Goal: Transaction & Acquisition: Purchase product/service

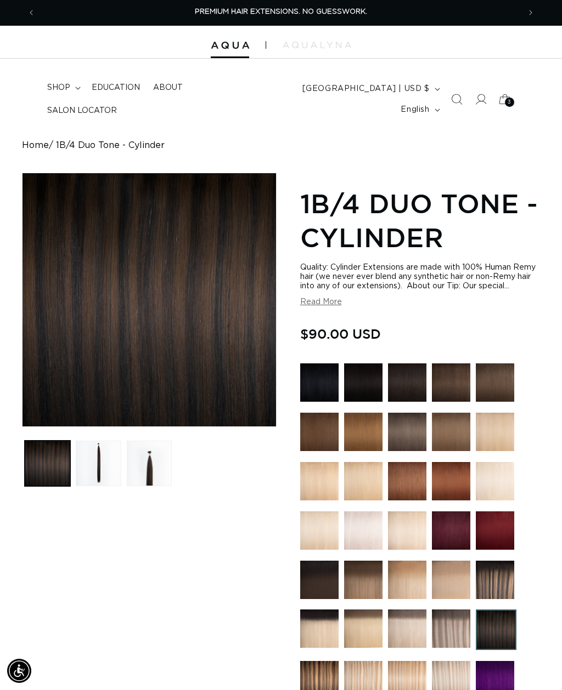
scroll to position [0, 967]
click at [514, 100] on icon at bounding box center [504, 99] width 24 height 24
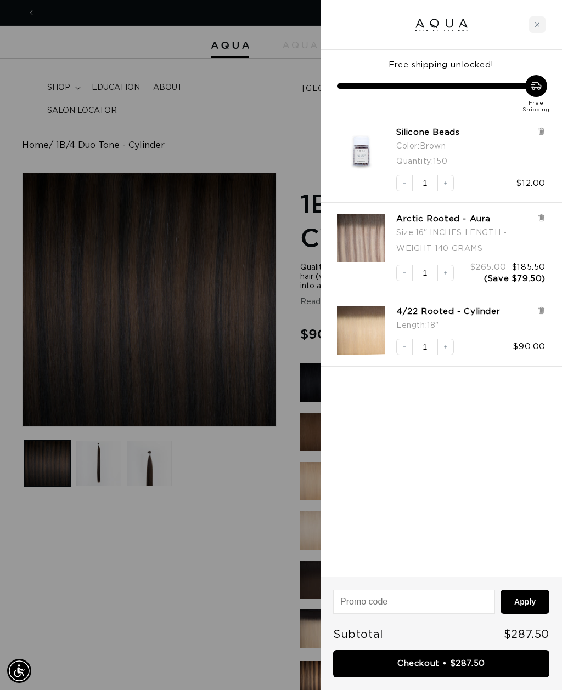
scroll to position [0, 0]
click at [545, 312] on icon at bounding box center [541, 311] width 8 height 8
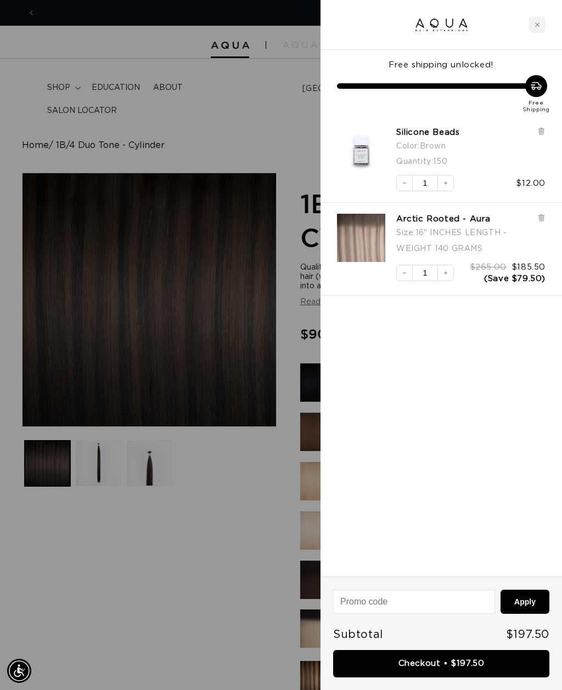
scroll to position [0, 967]
click at [369, 241] on img "Arctic Rooted - Aura - 16&quot; INCHES LENGTH - WEIGHT 140 GRAMS" at bounding box center [361, 238] width 48 height 48
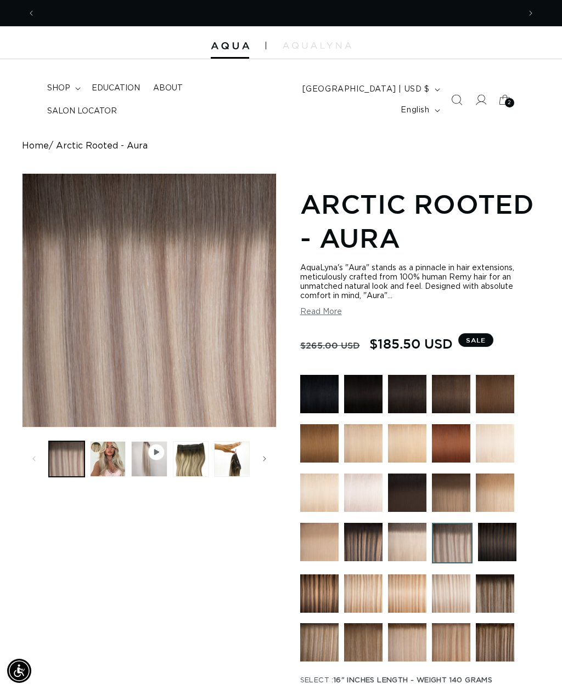
click at [67, 93] on span "shop" at bounding box center [58, 88] width 23 height 10
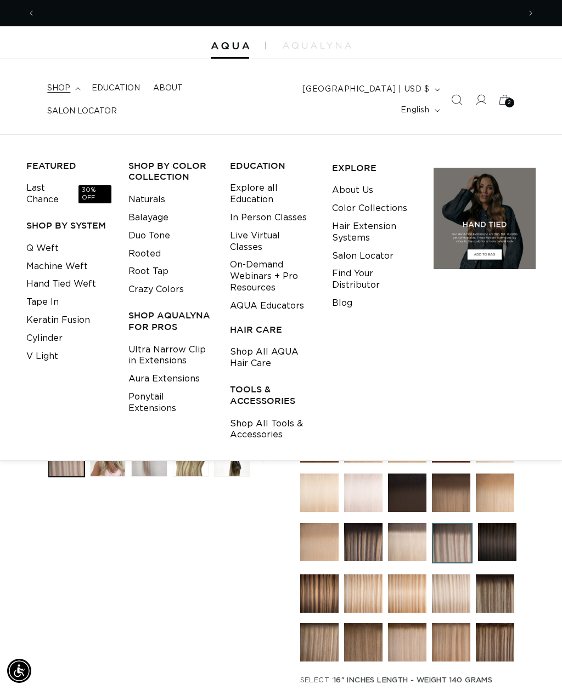
scroll to position [0, 967]
click at [55, 332] on link "Cylinder" at bounding box center [44, 339] width 36 height 18
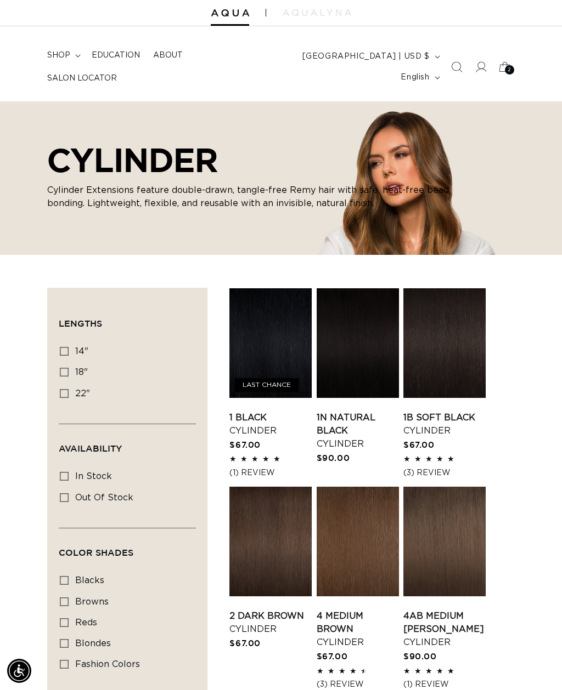
scroll to position [34, 0]
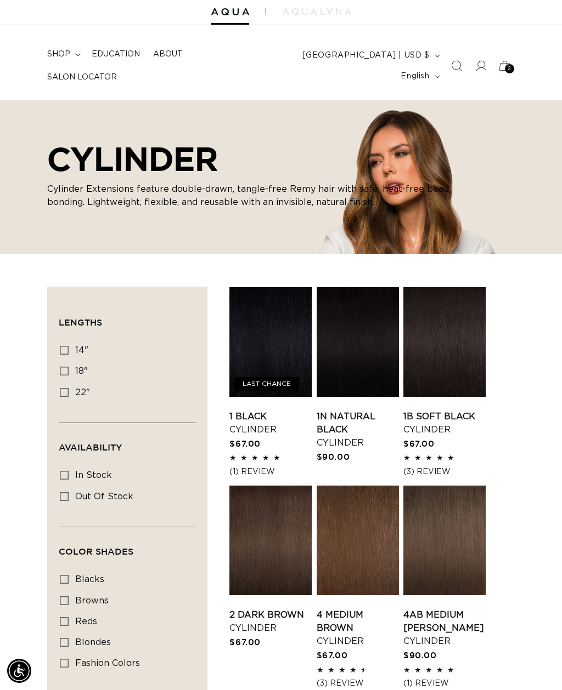
click at [72, 350] on label "14" 14" (20 products)" at bounding box center [124, 351] width 128 height 21
click at [69, 350] on input "14" 14" (20 products)" at bounding box center [64, 350] width 9 height 9
checkbox input "true"
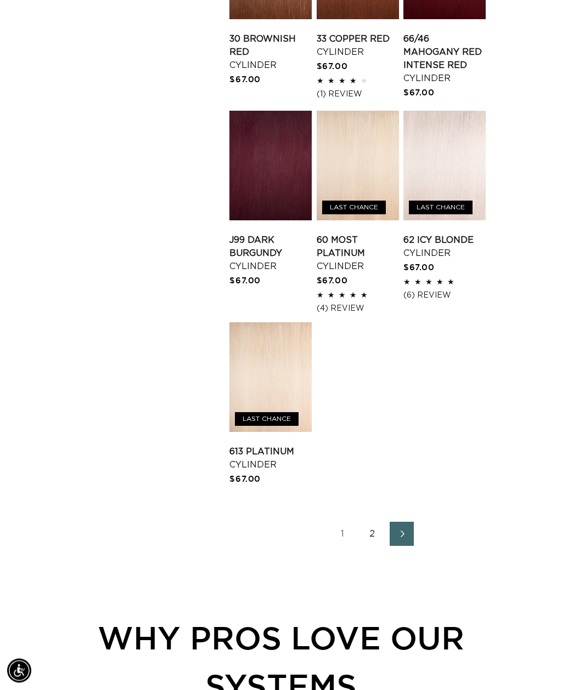
scroll to position [1034, 0]
click at [360, 534] on link "2" at bounding box center [372, 534] width 24 height 24
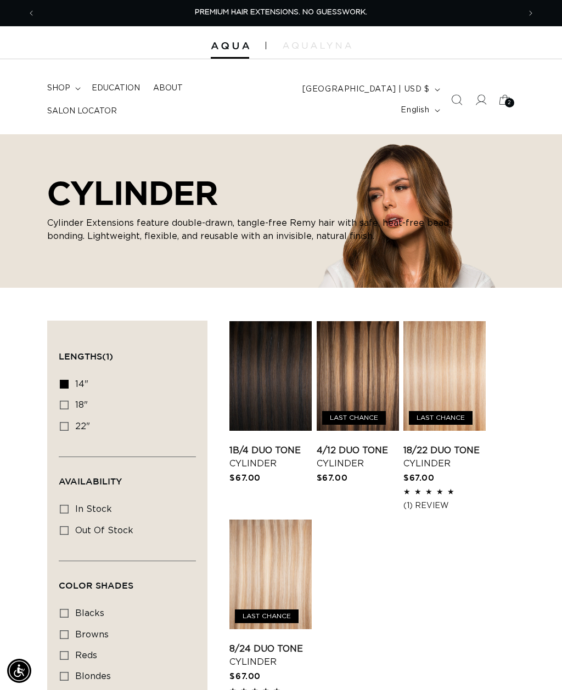
click at [364, 444] on link "4/12 Duo Tone Cylinder" at bounding box center [357, 457] width 82 height 26
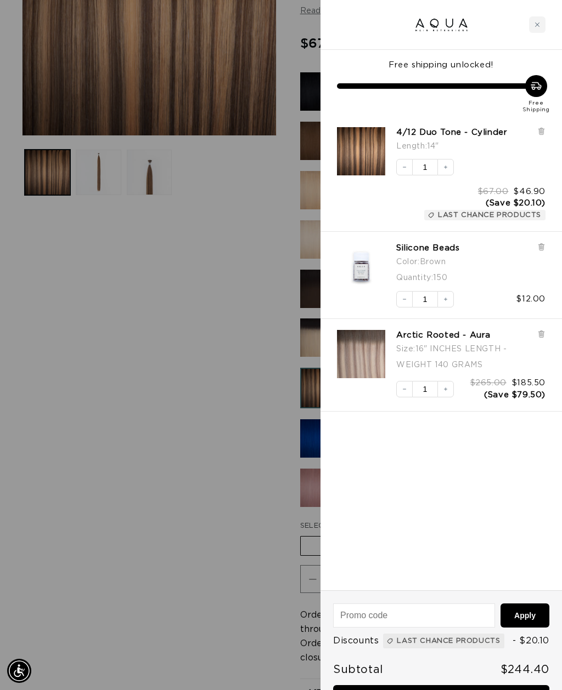
scroll to position [0, 967]
click at [175, 483] on div at bounding box center [281, 345] width 562 height 690
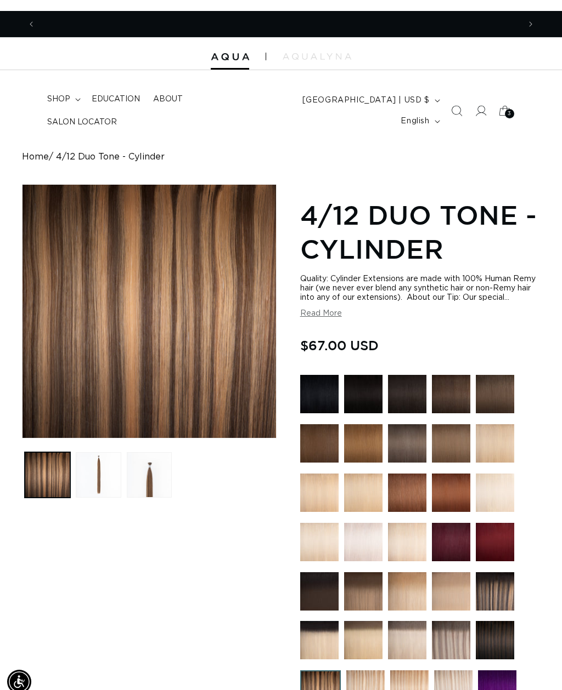
scroll to position [0, 0]
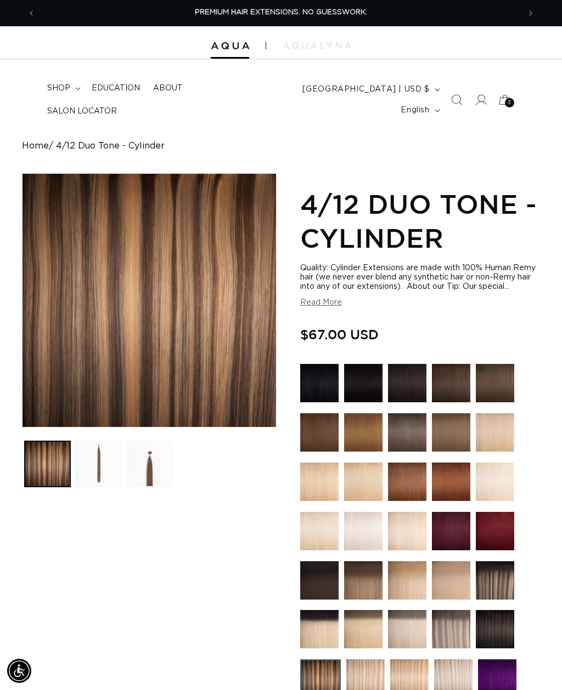
click at [65, 100] on summary "shop" at bounding box center [63, 88] width 44 height 23
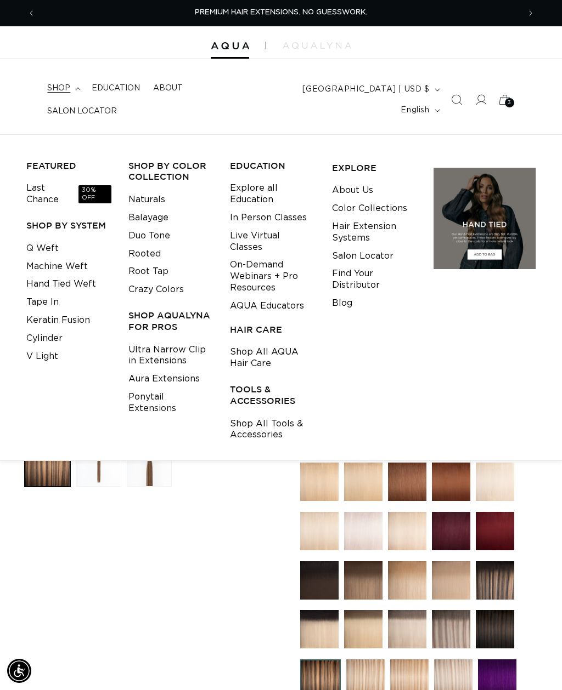
click at [457, 97] on icon "Search" at bounding box center [456, 99] width 11 height 11
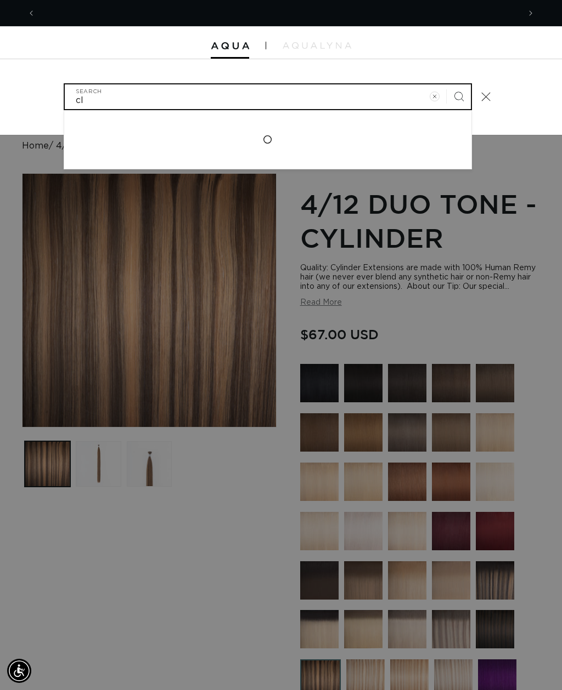
scroll to position [0, 484]
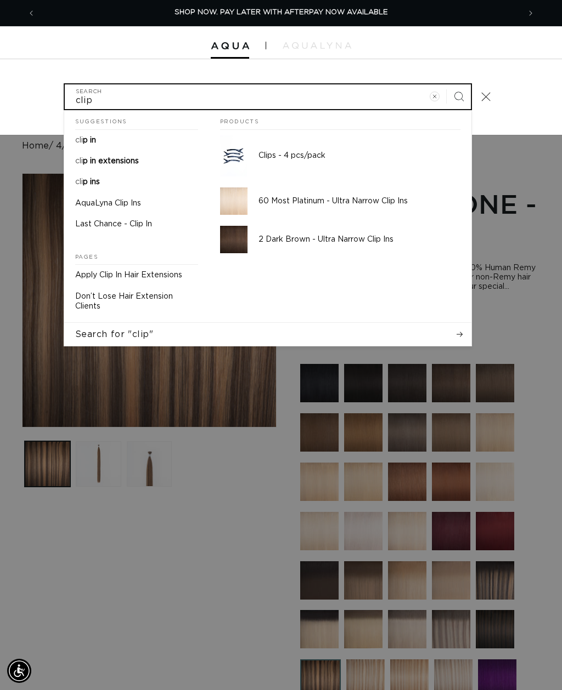
type input "clip"
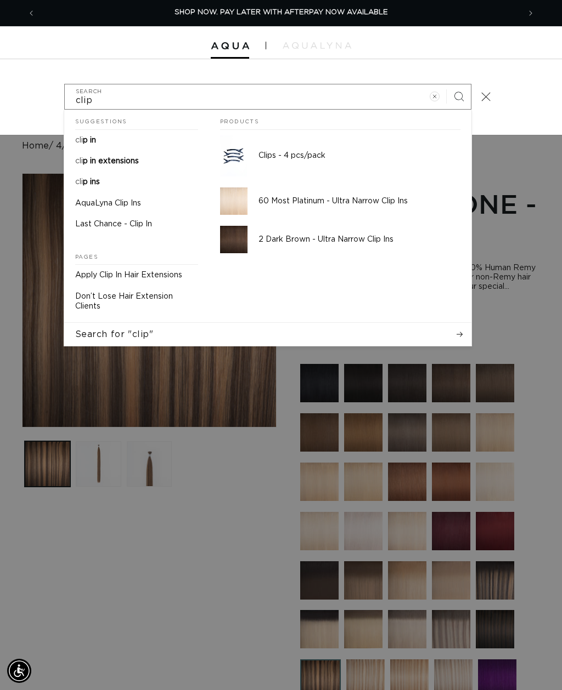
click at [132, 160] on span "p in extensions" at bounding box center [111, 161] width 56 height 8
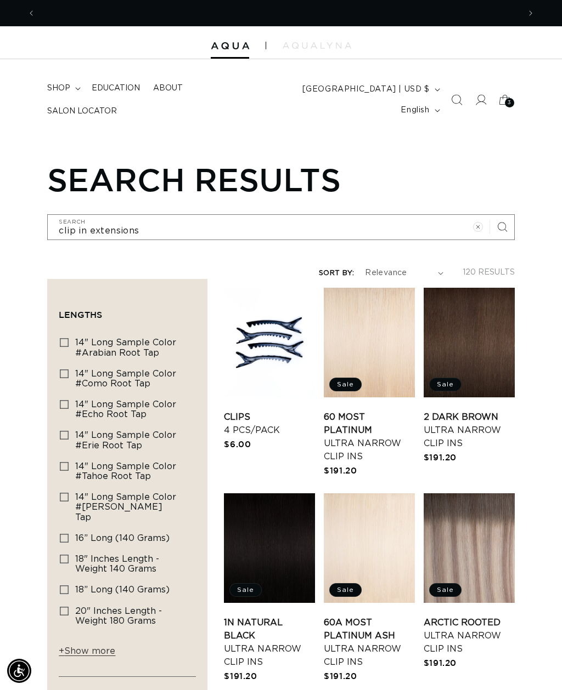
scroll to position [0, 484]
click at [489, 616] on link "Arctic Rooted Ultra Narrow Clip Ins" at bounding box center [468, 635] width 91 height 39
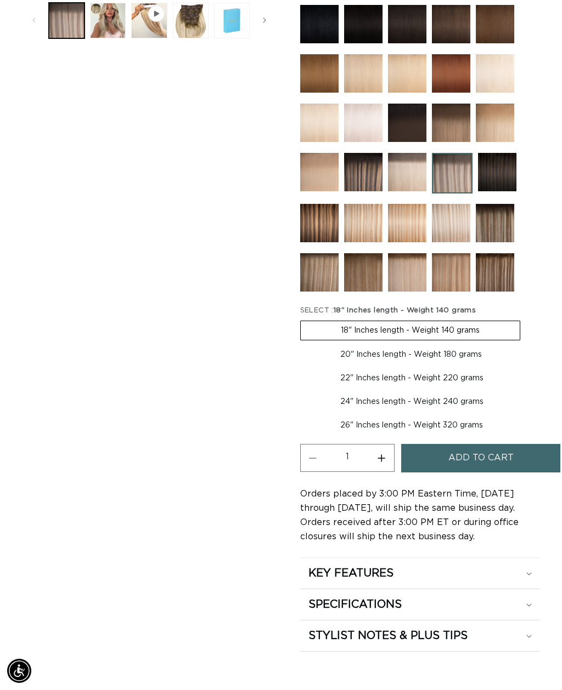
scroll to position [439, 0]
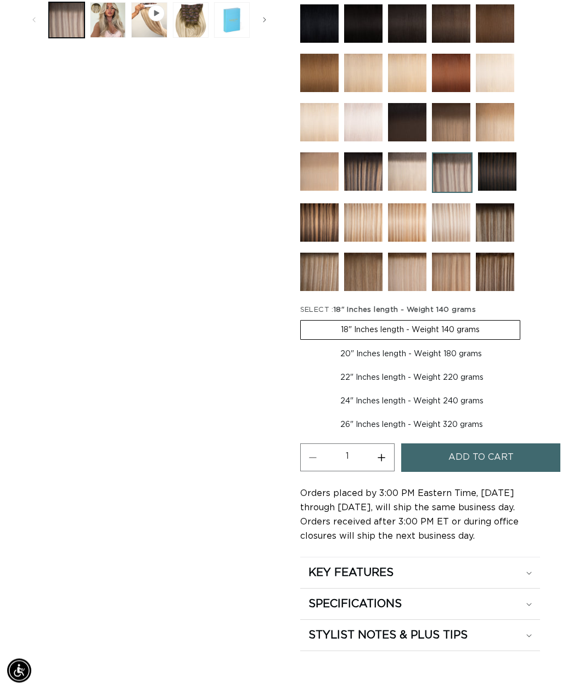
click at [505, 460] on span "Add to cart" at bounding box center [480, 458] width 65 height 28
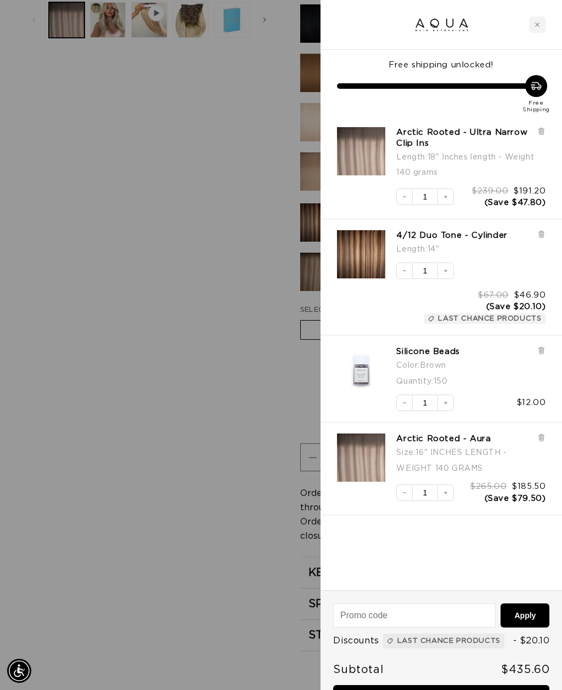
scroll to position [0, 484]
click at [542, 437] on icon at bounding box center [541, 437] width 4 height 5
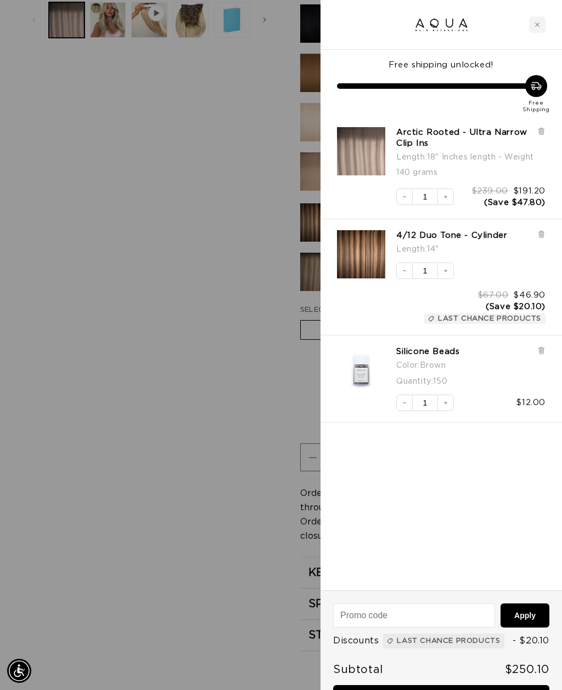
click at [535, 25] on icon "Close cart" at bounding box center [536, 24] width 5 height 5
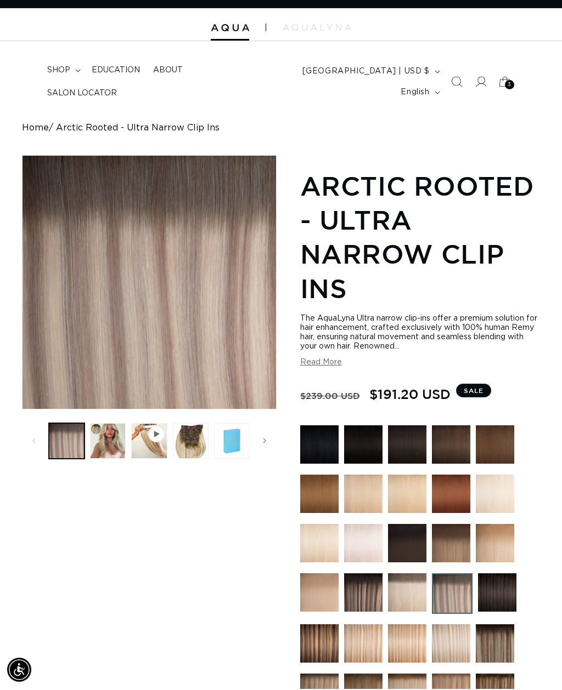
click at [67, 83] on summary "shop" at bounding box center [63, 71] width 44 height 23
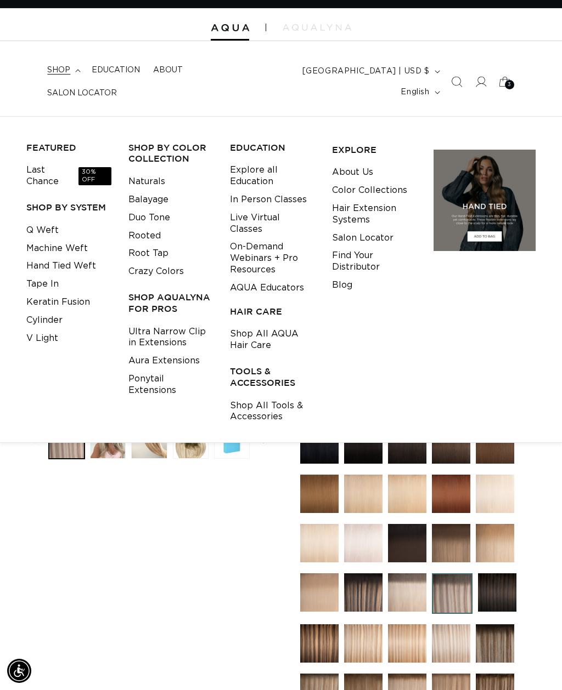
scroll to position [0, 0]
click at [273, 397] on link "Shop All Tools & Accessories" at bounding box center [272, 412] width 85 height 30
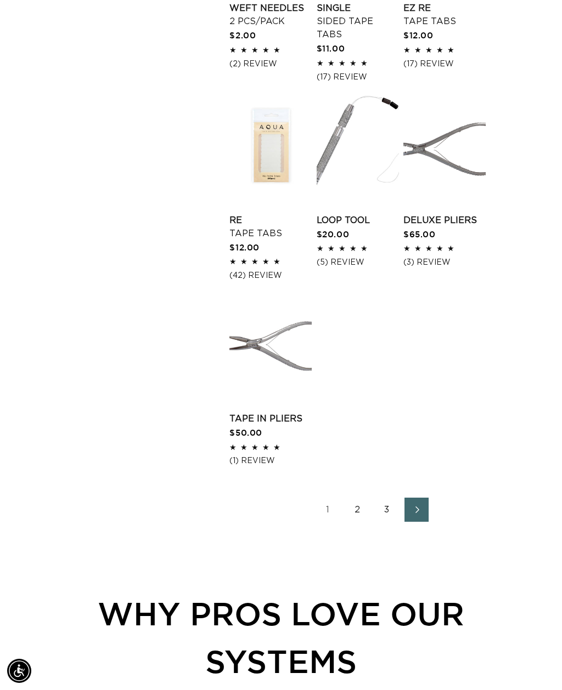
scroll to position [0, 967]
click at [352, 498] on link "2" at bounding box center [357, 510] width 24 height 24
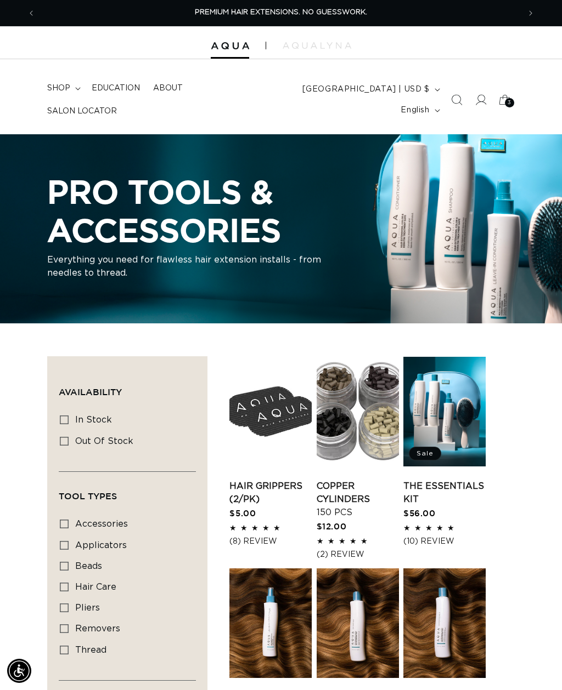
click at [358, 480] on link "Copper Cylinders 150 pcs" at bounding box center [357, 499] width 82 height 39
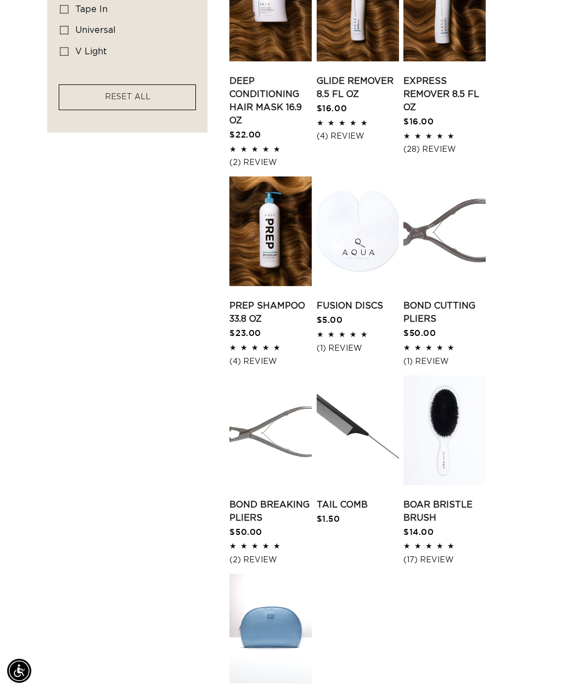
scroll to position [0, 967]
click at [357, 499] on link "Tail Comb" at bounding box center [357, 505] width 82 height 13
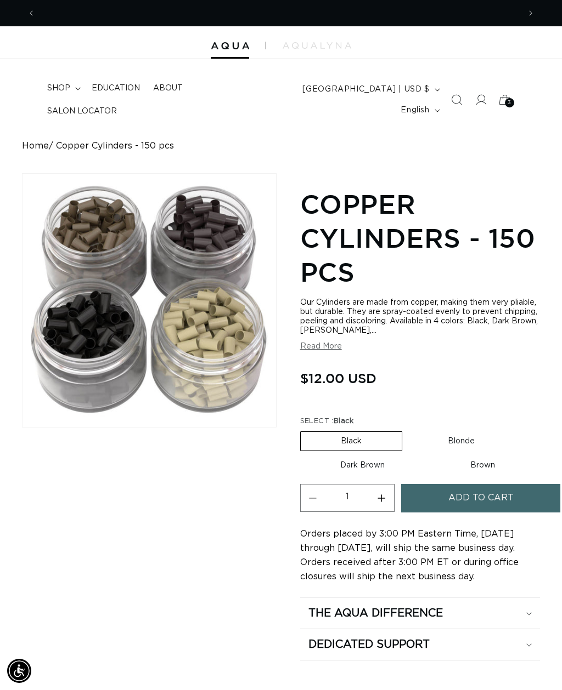
scroll to position [0, 484]
click at [384, 473] on label "Dark Brown Variant sold out or unavailable" at bounding box center [362, 465] width 124 height 19
click at [520, 430] on input "Dark Brown Variant sold out or unavailable" at bounding box center [520, 429] width 1 height 1
radio input "true"
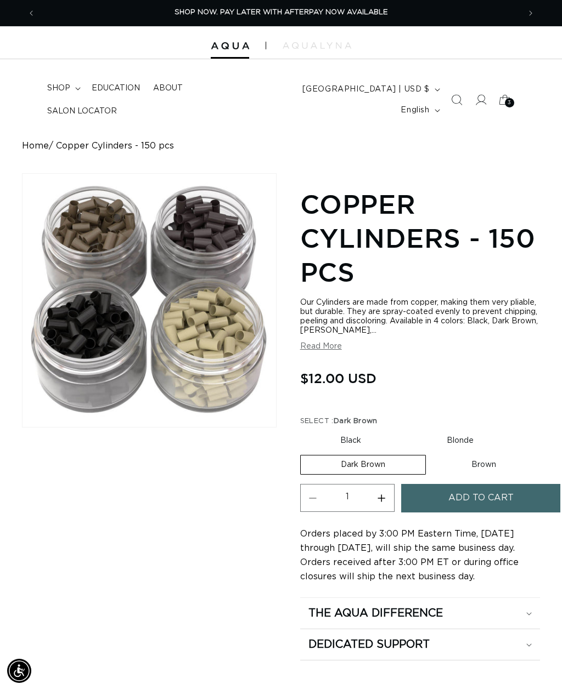
click at [504, 501] on span "Add to cart" at bounding box center [480, 498] width 65 height 28
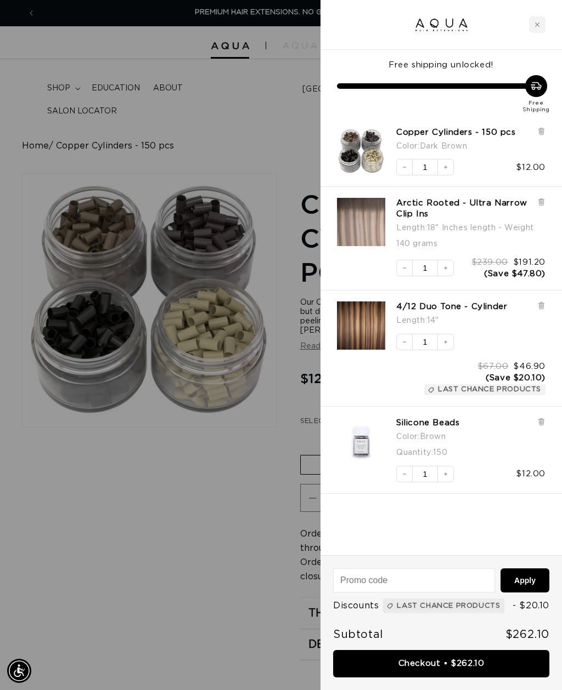
click at [535, 25] on icon "Close cart" at bounding box center [536, 24] width 5 height 5
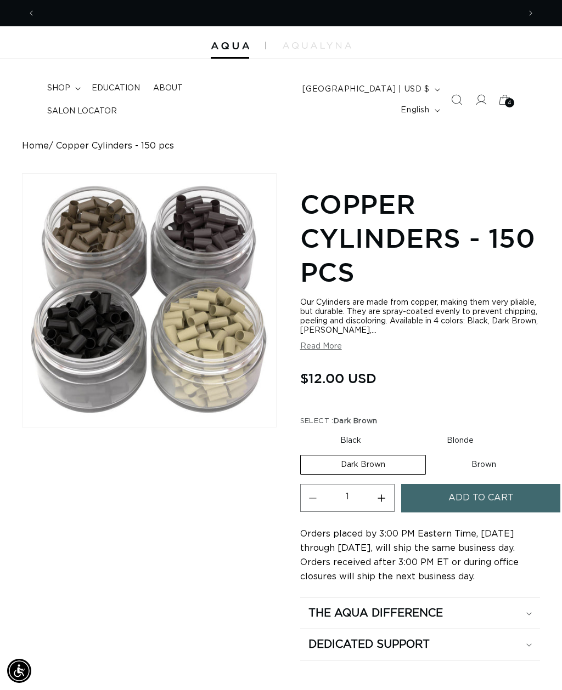
scroll to position [0, 484]
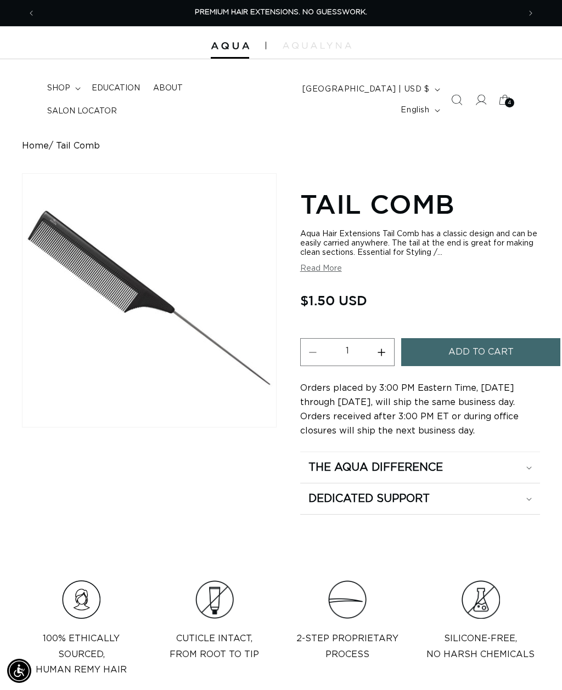
click at [512, 360] on span "Add to cart" at bounding box center [480, 352] width 65 height 28
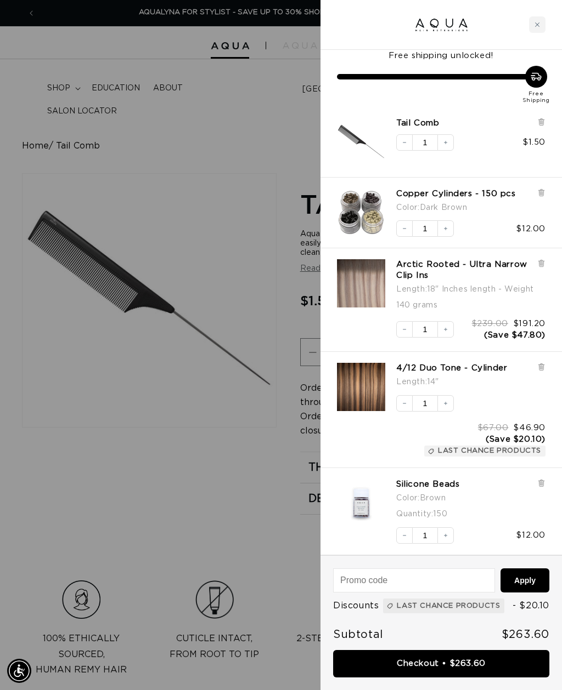
scroll to position [17, 0]
click at [371, 496] on img "Silicone Beads - Brown / 150" at bounding box center [361, 503] width 48 height 48
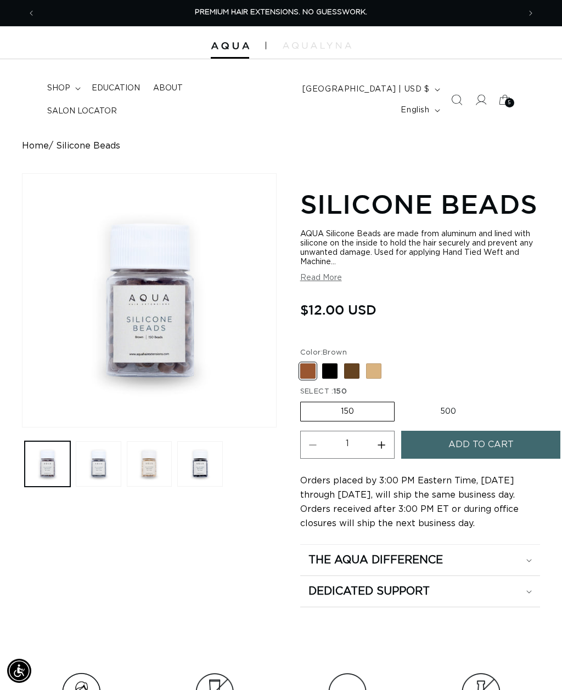
click at [450, 408] on label "500 Variant sold out or unavailable" at bounding box center [448, 412] width 96 height 19
click at [400, 400] on input "500 Variant sold out or unavailable" at bounding box center [400, 400] width 1 height 1
radio input "true"
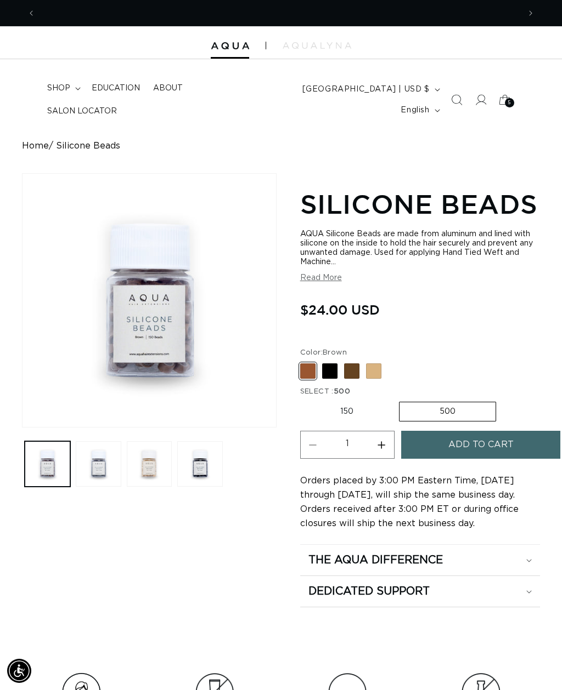
scroll to position [0, 484]
click at [518, 440] on button "Add to cart" at bounding box center [480, 445] width 159 height 28
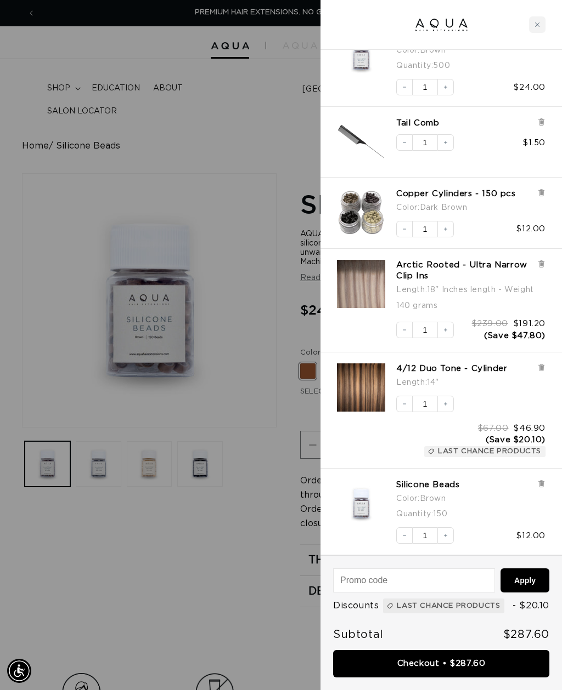
scroll to position [103, 0]
click at [540, 480] on div at bounding box center [541, 501] width 8 height 43
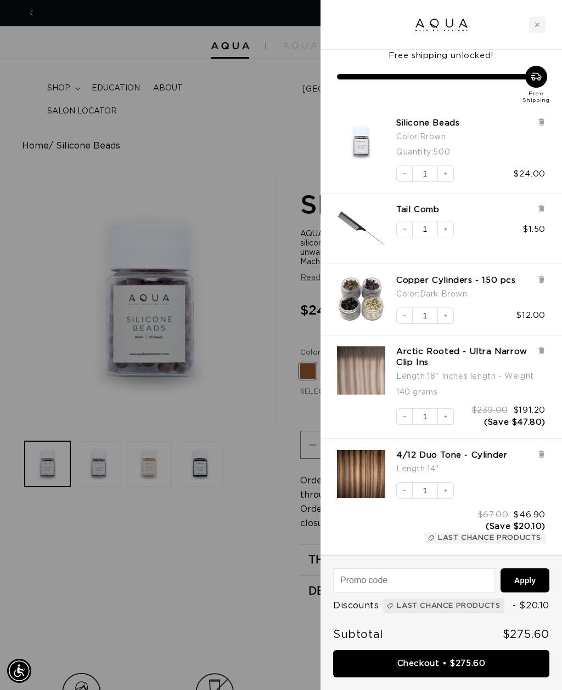
scroll to position [0, 0]
click at [255, 155] on div at bounding box center [281, 345] width 562 height 690
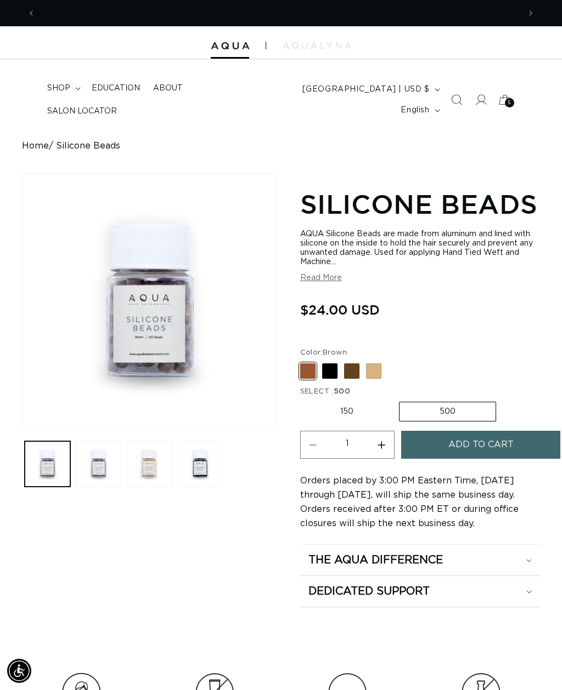
scroll to position [0, 967]
click at [462, 95] on span "Search" at bounding box center [456, 100] width 24 height 24
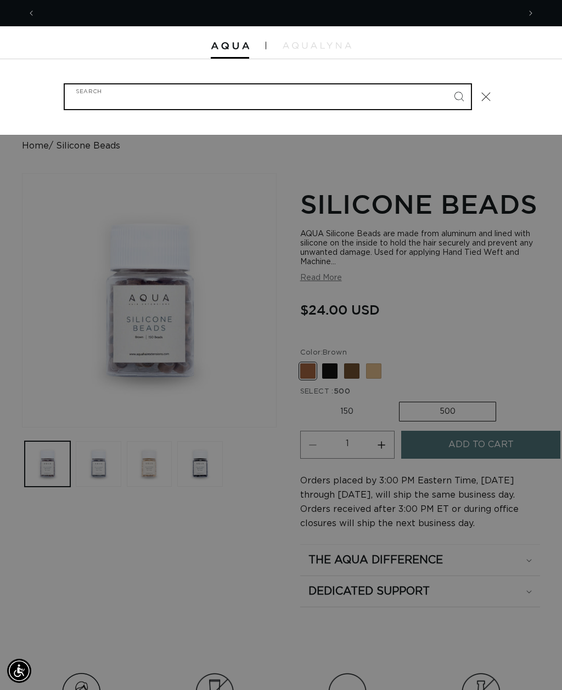
scroll to position [0, 0]
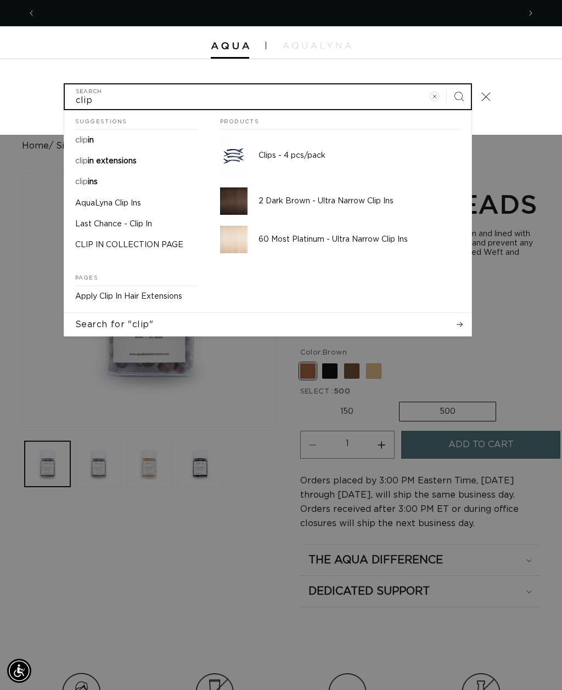
type input "clip"
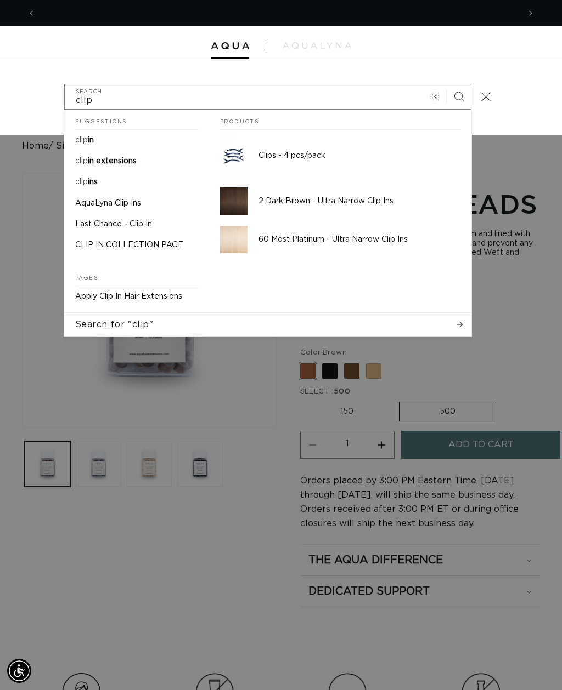
click at [129, 157] on span "in extensions" at bounding box center [112, 161] width 49 height 8
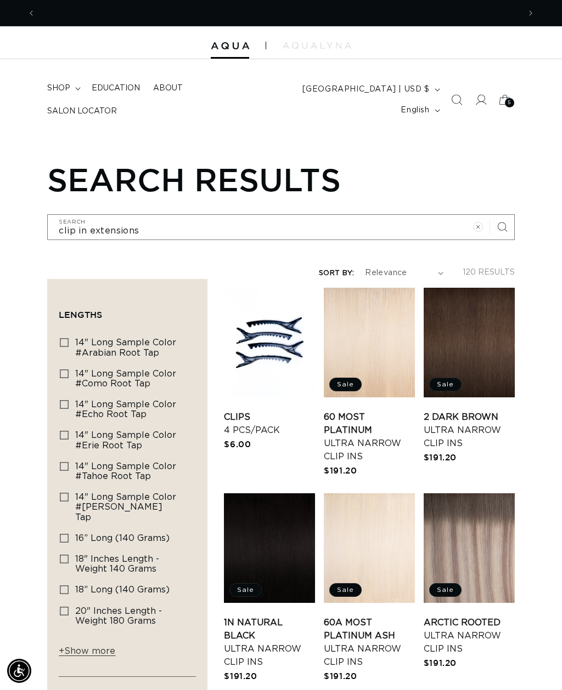
scroll to position [0, 967]
click at [72, 529] on label "16” Long (140 grams) 16” Long (140 grams) (6 products)" at bounding box center [124, 539] width 128 height 21
click at [69, 534] on input "16” Long (140 grams) 16” Long (140 grams) (6 products)" at bounding box center [64, 538] width 9 height 9
checkbox input "true"
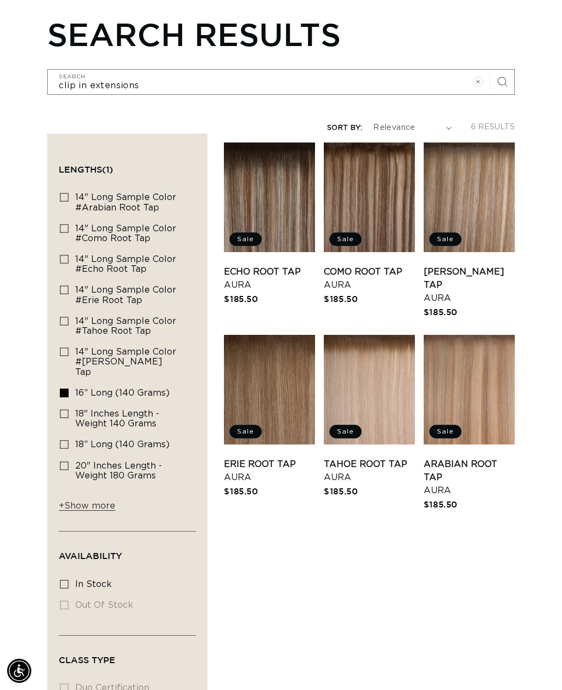
scroll to position [0, 967]
click at [72, 435] on label "18” Long (140 grams) 18” Long (140 grams) (6 products)" at bounding box center [124, 445] width 128 height 21
click at [69, 440] on input "18” Long (140 grams) 18” Long (140 grams) (6 products)" at bounding box center [64, 444] width 9 height 9
checkbox input "true"
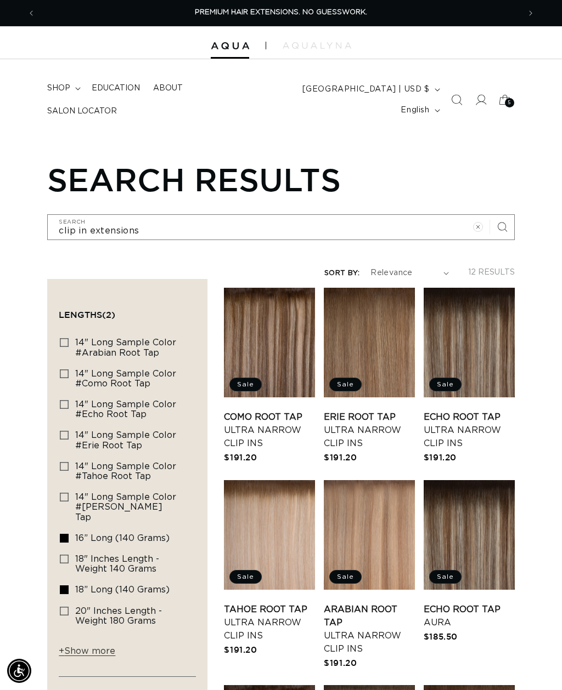
click at [513, 101] on div "5 5" at bounding box center [509, 102] width 9 height 9
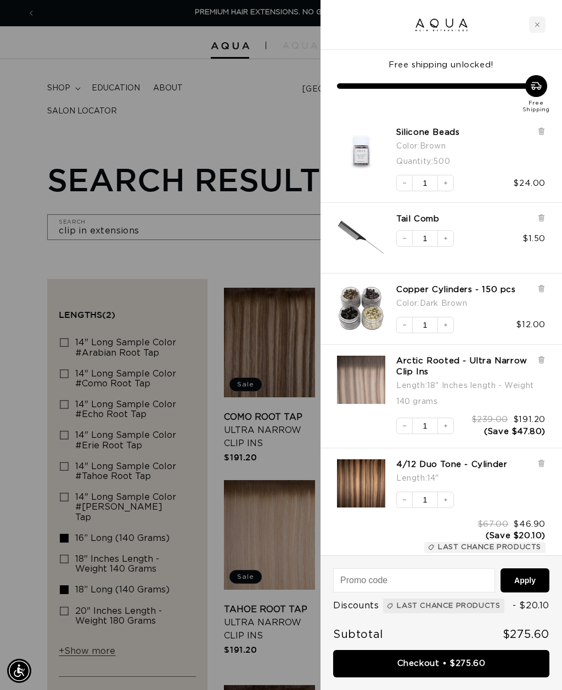
click at [284, 127] on div at bounding box center [281, 345] width 562 height 690
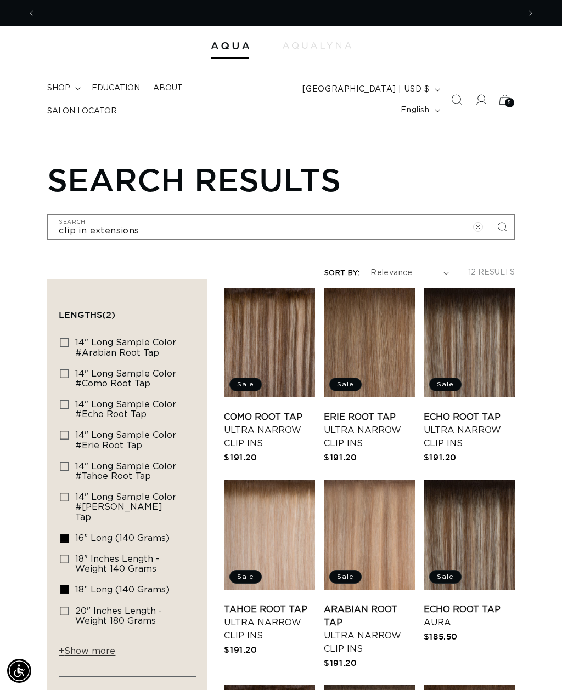
scroll to position [0, 484]
click at [509, 102] on span "5" at bounding box center [508, 102] width 3 height 9
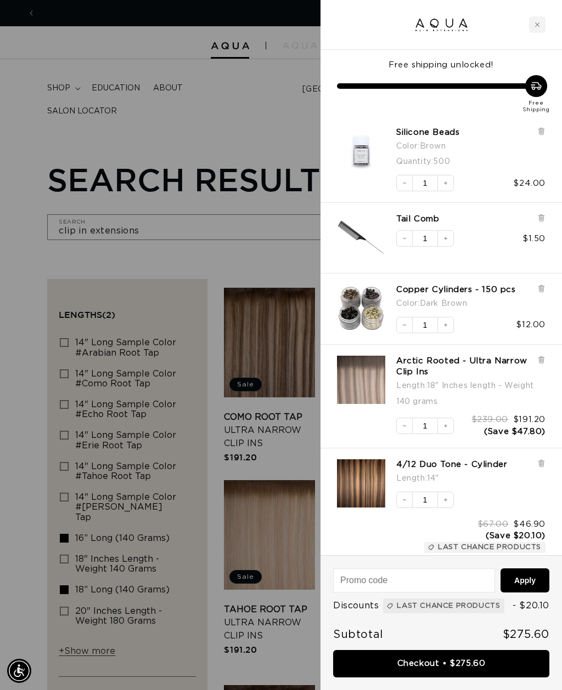
scroll to position [0, 967]
click at [260, 121] on div at bounding box center [281, 345] width 562 height 690
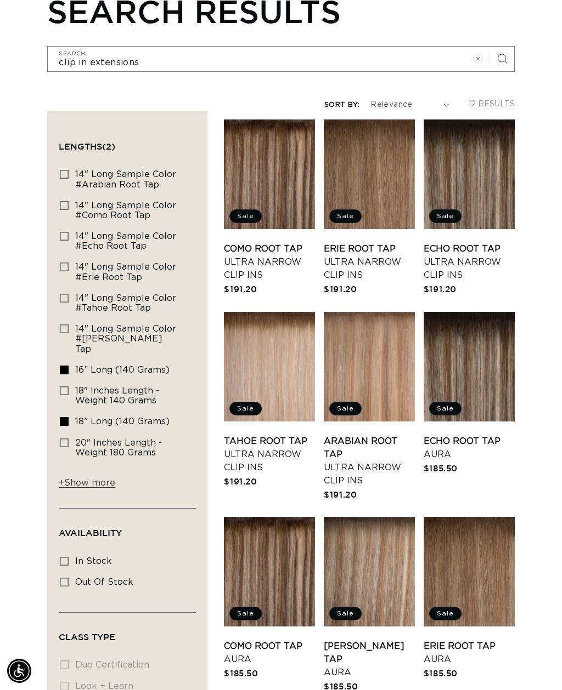
scroll to position [0, 484]
click at [60, 366] on input "16” Long (140 grams) 16” Long (140 grams) (6 products)" at bounding box center [64, 370] width 9 height 9
checkbox input "false"
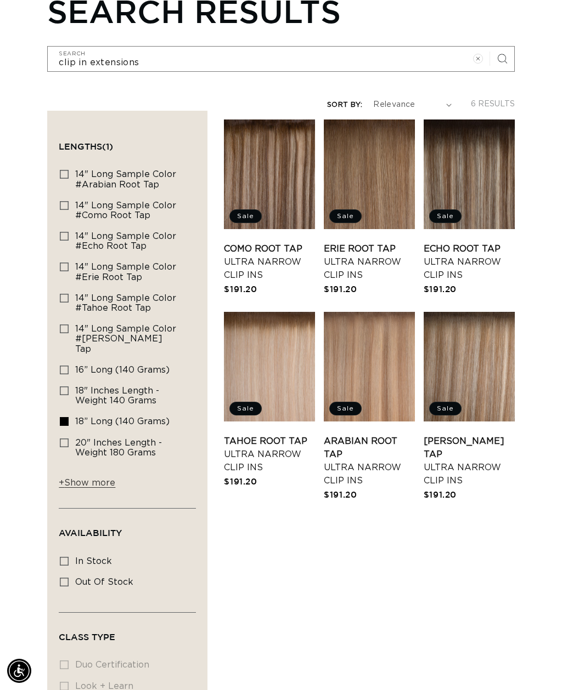
click at [61, 412] on label "18” Long (140 grams) 18” Long (140 grams) (6 products)" at bounding box center [124, 422] width 128 height 21
click at [61, 417] on input "18” Long (140 grams) 18” Long (140 grams) (6 products)" at bounding box center [64, 421] width 9 height 9
checkbox input "false"
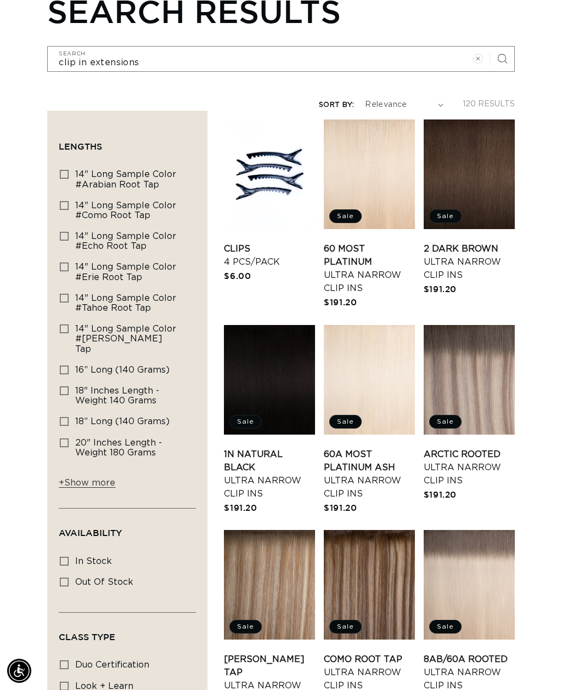
scroll to position [0, 967]
click at [71, 552] on label "In stock In stock (104 products)" at bounding box center [124, 562] width 128 height 21
click at [69, 557] on input "In stock In stock (104 products)" at bounding box center [64, 561] width 9 height 9
checkbox input "true"
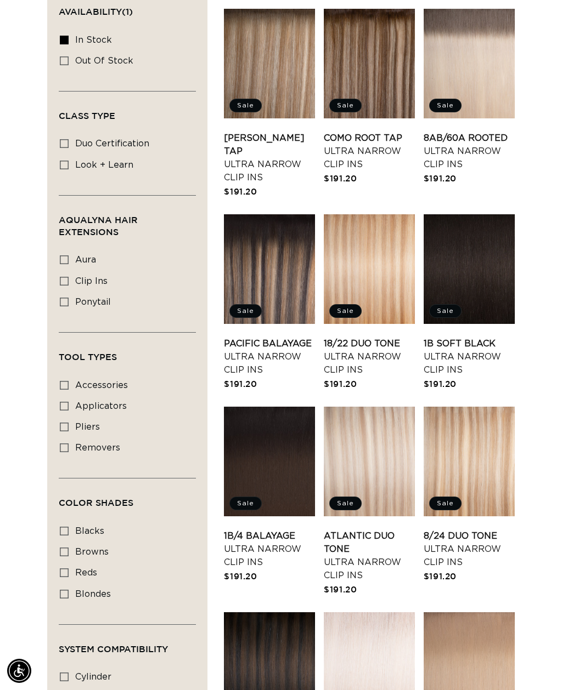
click at [57, 264] on div "Filter: Lengths (0) Lengths 14" Long Sample Color #Arabian Root Tap 14" Long Sa…" at bounding box center [127, 378] width 160 height 1579
click at [65, 278] on rect at bounding box center [64, 282] width 8 height 8
click at [65, 277] on input "clip ins clip ins (60 products)" at bounding box center [64, 281] width 9 height 9
checkbox input "true"
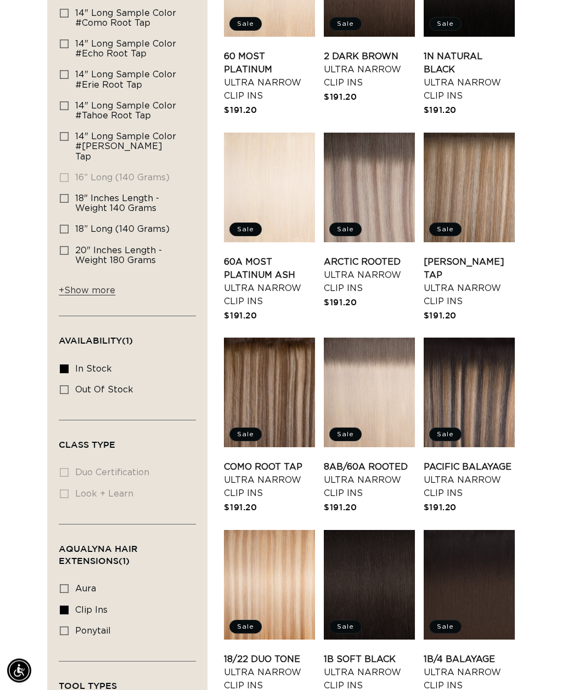
scroll to position [308, 0]
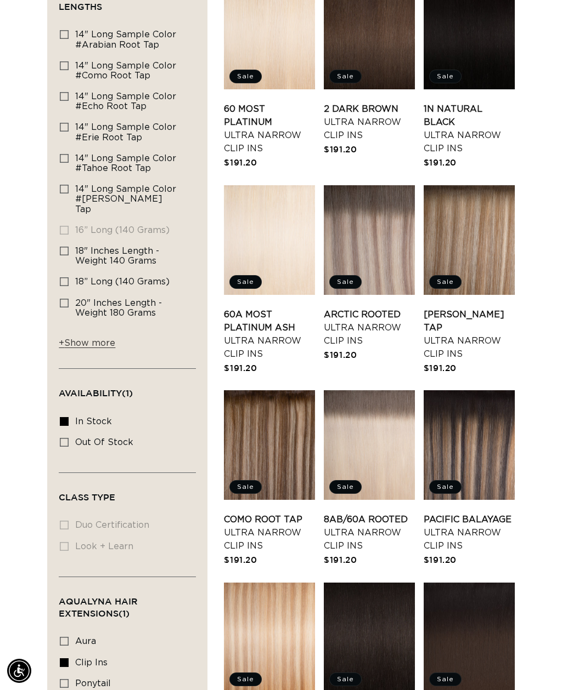
click at [392, 103] on link "2 Dark Brown Ultra Narrow Clip Ins" at bounding box center [369, 122] width 91 height 39
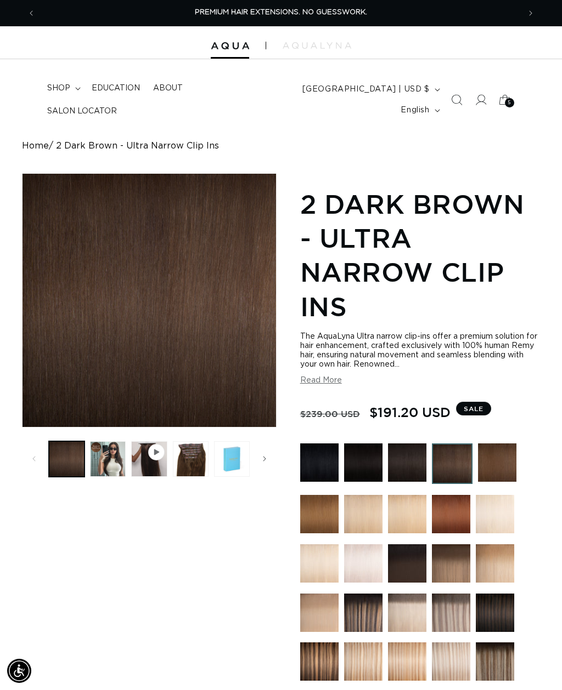
click at [121, 460] on button "Load image 2 in gallery view" at bounding box center [108, 459] width 36 height 36
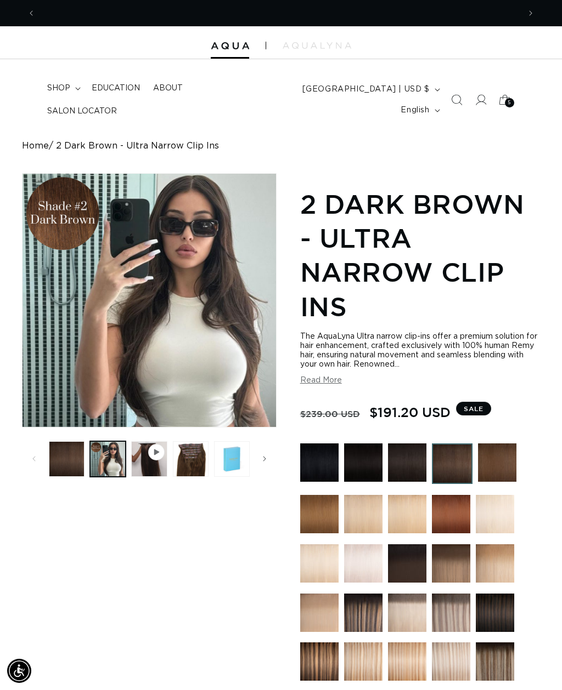
scroll to position [0, 484]
click at [195, 457] on button "Load image 3 in gallery view" at bounding box center [191, 459] width 36 height 36
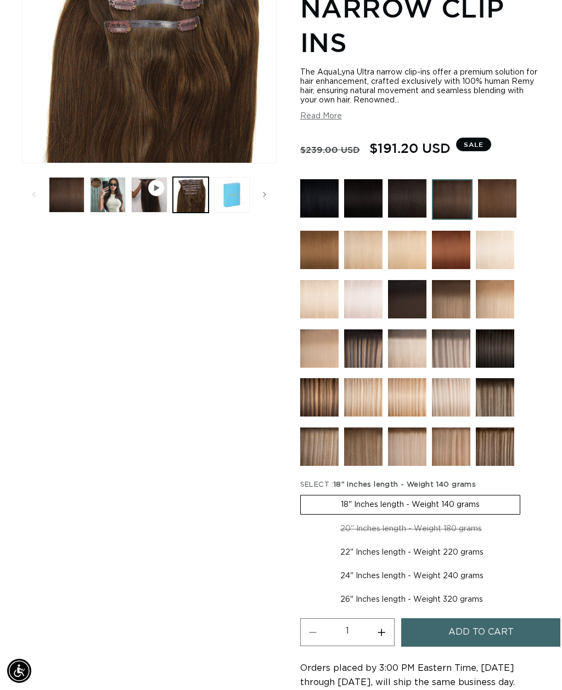
scroll to position [0, 0]
click at [497, 200] on img at bounding box center [497, 198] width 38 height 38
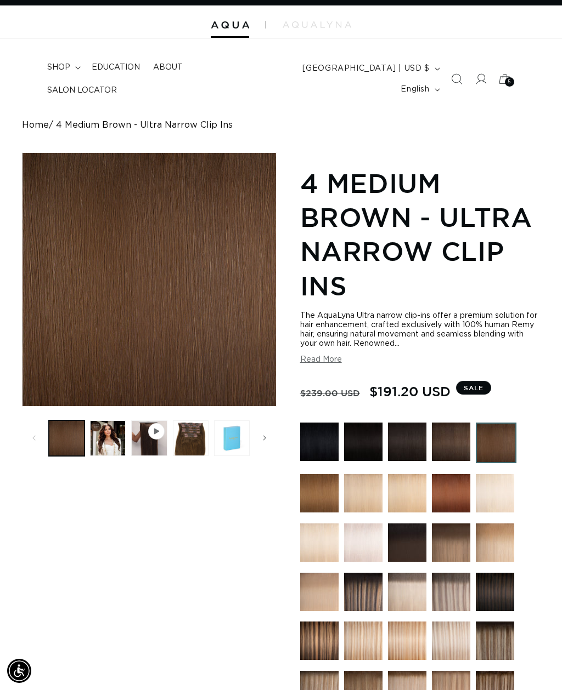
scroll to position [21, 0]
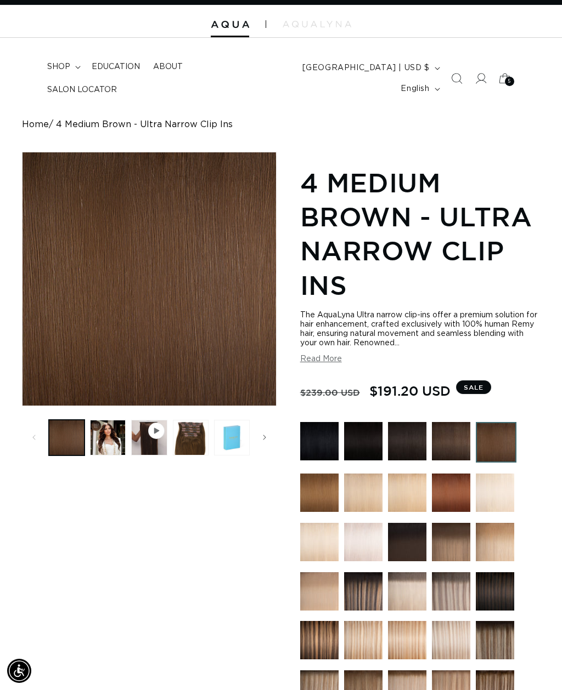
click at [123, 441] on button "Load image 2 in gallery view" at bounding box center [108, 438] width 36 height 36
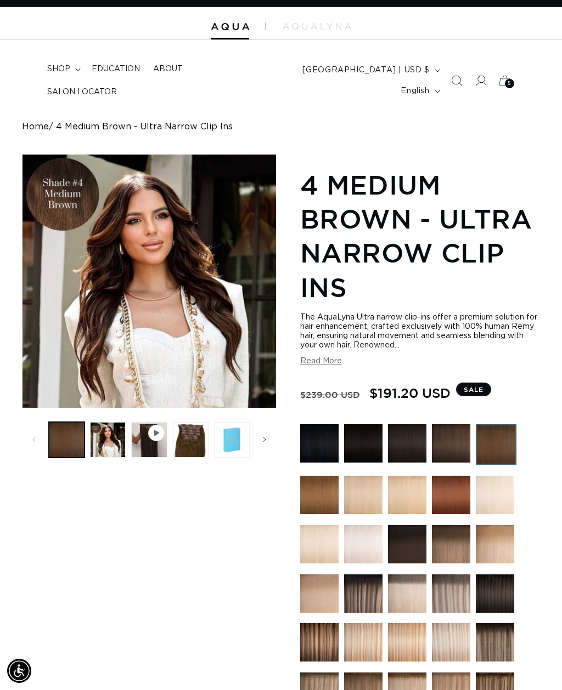
scroll to position [0, 0]
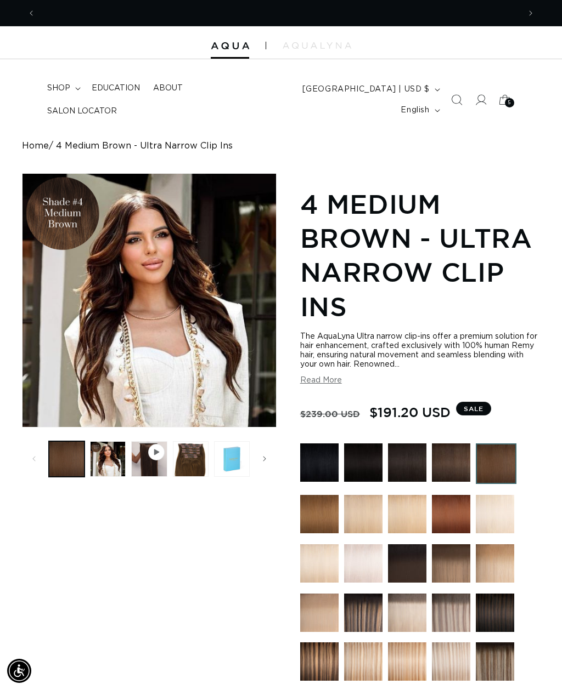
click at [511, 98] on div "5 5" at bounding box center [509, 102] width 9 height 9
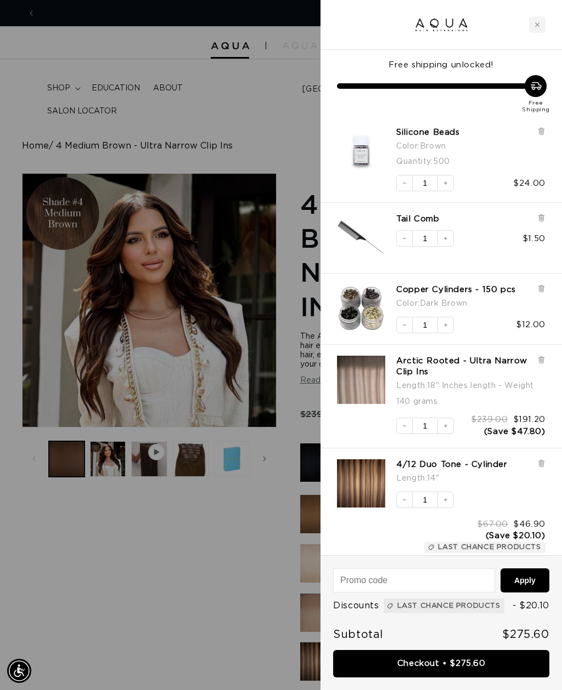
scroll to position [0, 484]
click at [449, 237] on button "Increase quantity" at bounding box center [445, 238] width 16 height 16
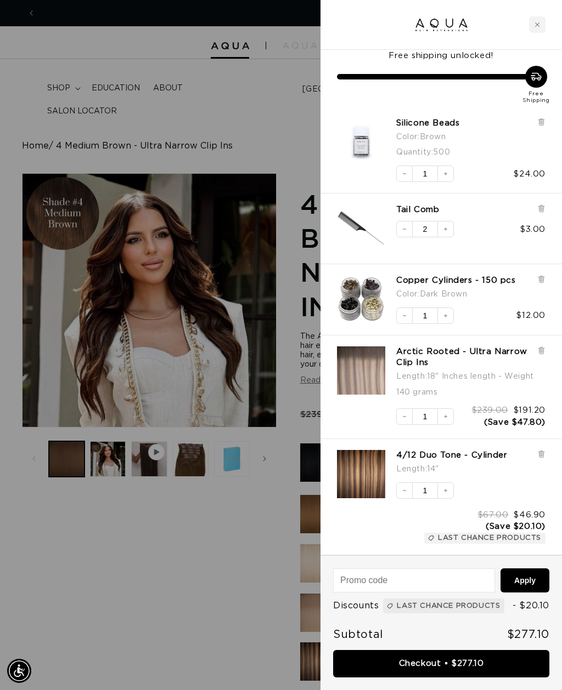
scroll to position [0, 0]
click at [160, 577] on div at bounding box center [281, 345] width 562 height 690
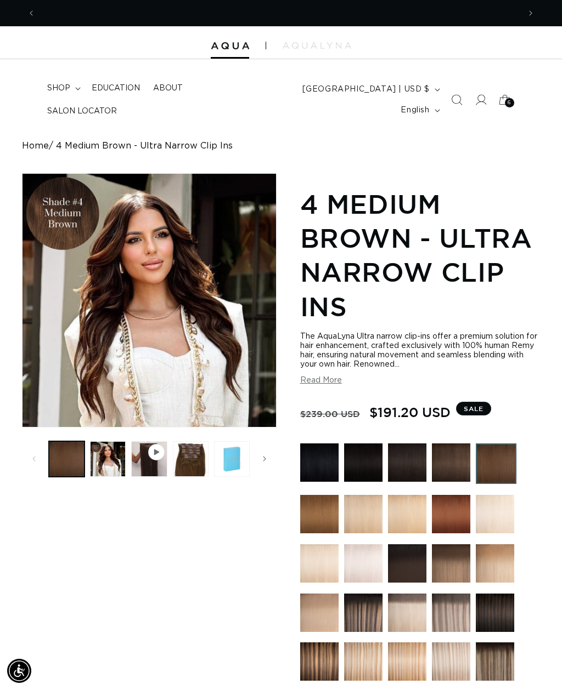
scroll to position [0, 484]
click at [63, 90] on summary "shop" at bounding box center [63, 88] width 44 height 23
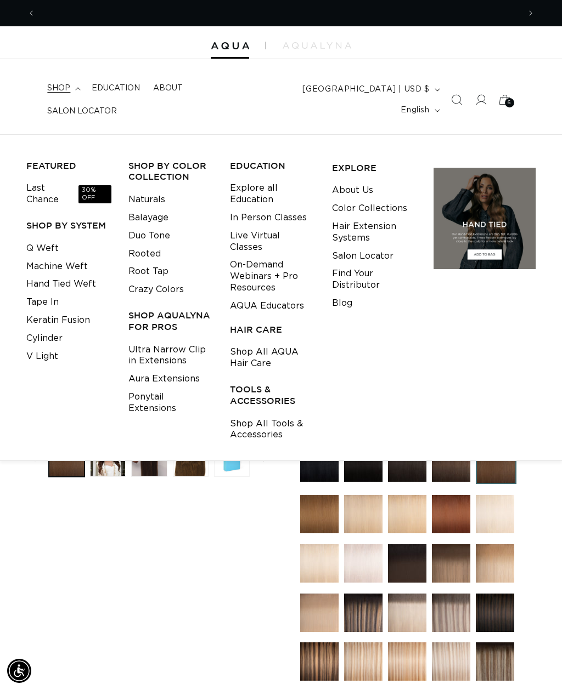
scroll to position [0, 0]
click at [278, 415] on link "Shop All Tools & Accessories" at bounding box center [272, 430] width 85 height 30
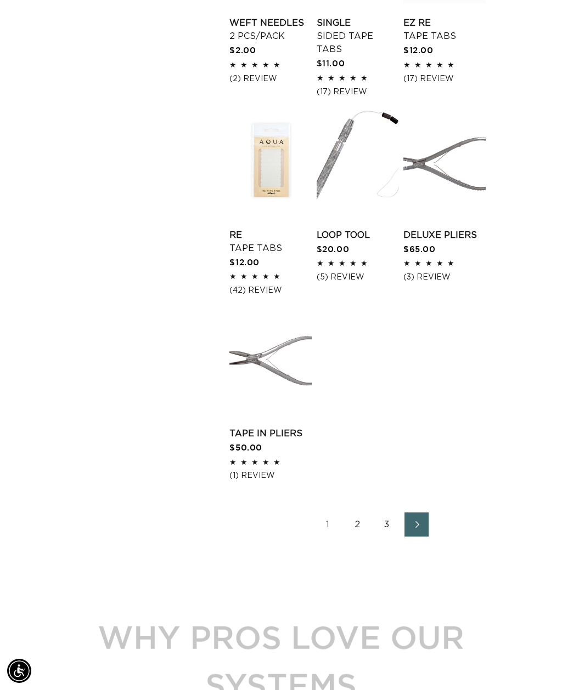
scroll to position [1062, 0]
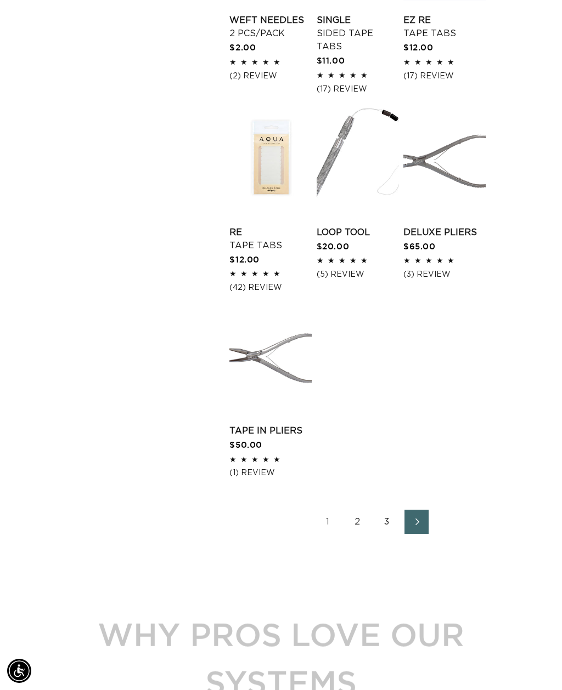
click at [356, 510] on link "2" at bounding box center [357, 522] width 24 height 24
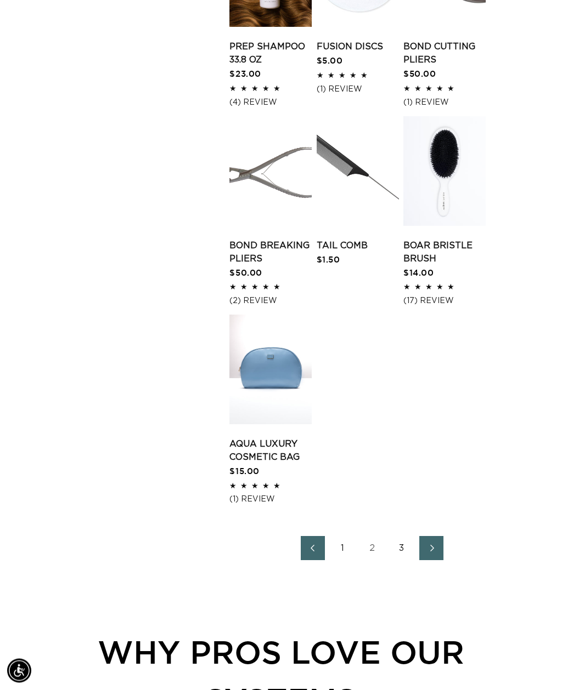
scroll to position [1088, 0]
click at [403, 545] on link "3" at bounding box center [401, 548] width 24 height 24
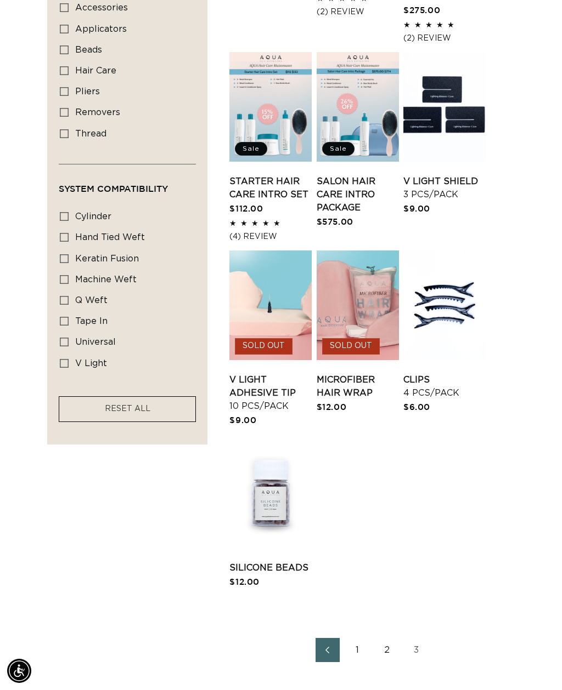
click at [388, 639] on link "2" at bounding box center [387, 650] width 24 height 24
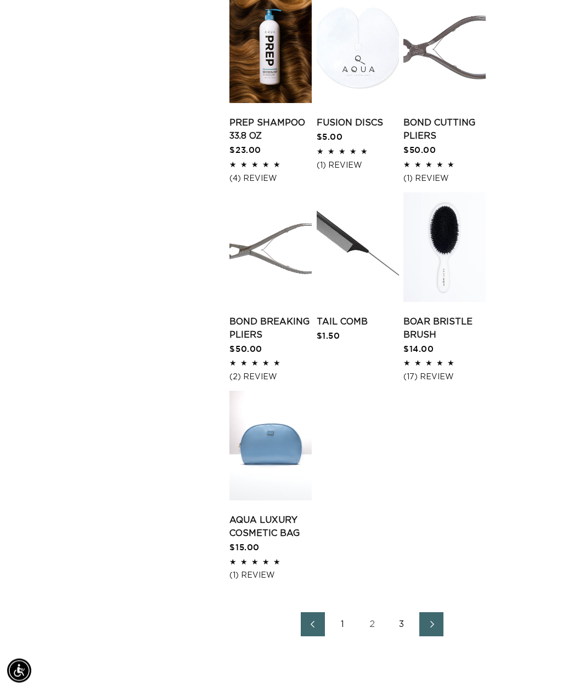
scroll to position [1012, 0]
click at [348, 614] on link "1" at bounding box center [342, 624] width 24 height 24
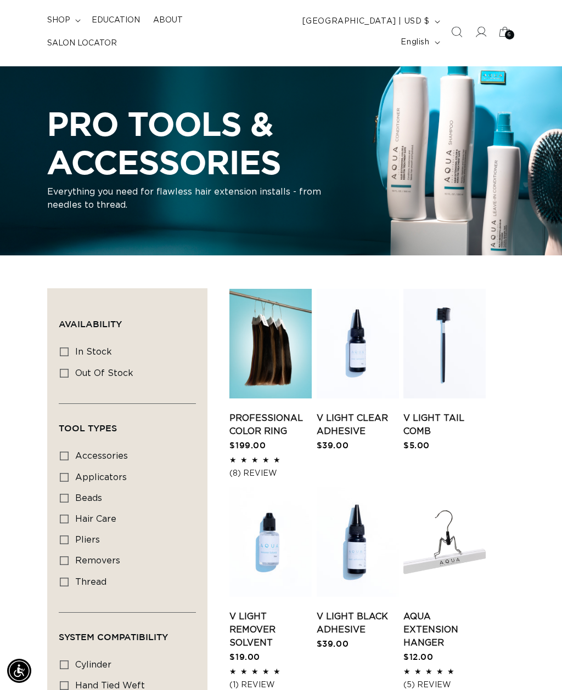
click at [439, 610] on link "AQUA Extension Hanger" at bounding box center [444, 629] width 82 height 39
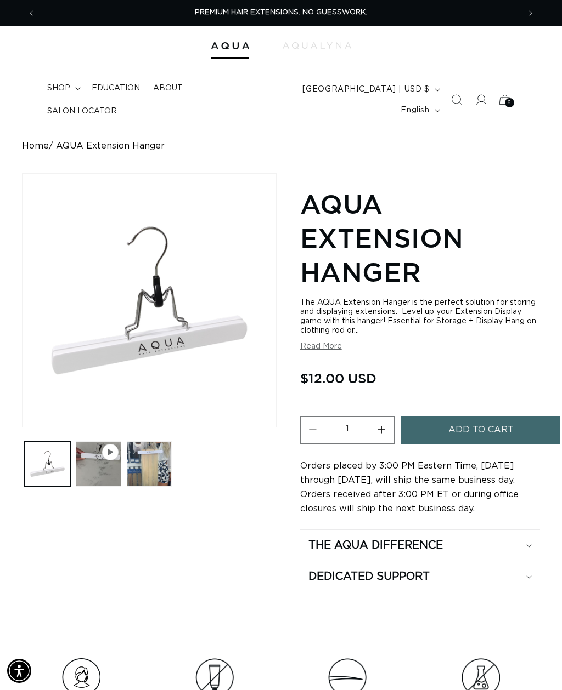
click at [96, 467] on button "Play video 1 in gallery view" at bounding box center [99, 464] width 46 height 46
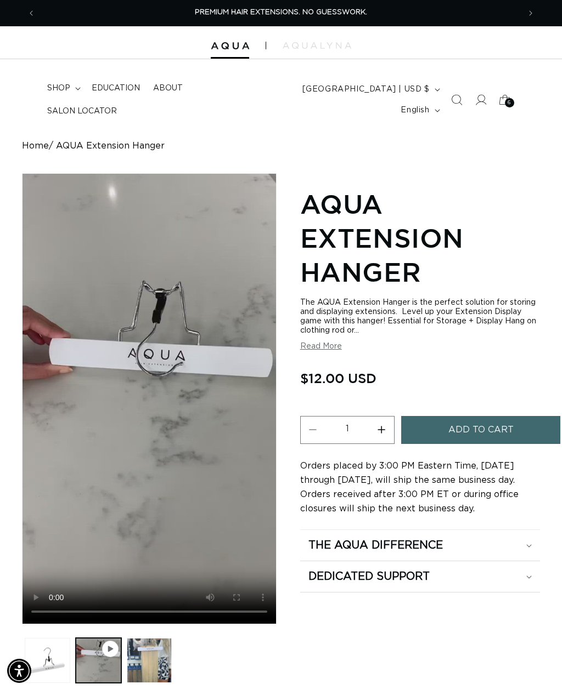
click at [480, 430] on span "Add to cart" at bounding box center [480, 430] width 65 height 28
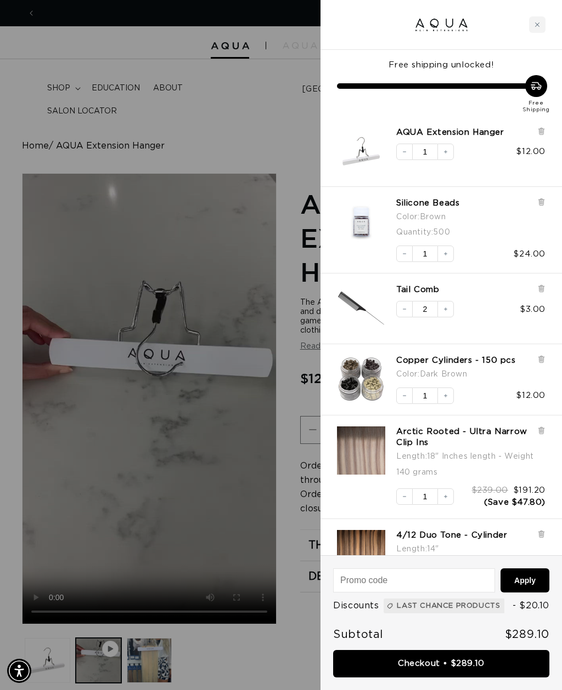
scroll to position [0, 967]
click at [449, 156] on button "Increase quantity" at bounding box center [445, 152] width 16 height 16
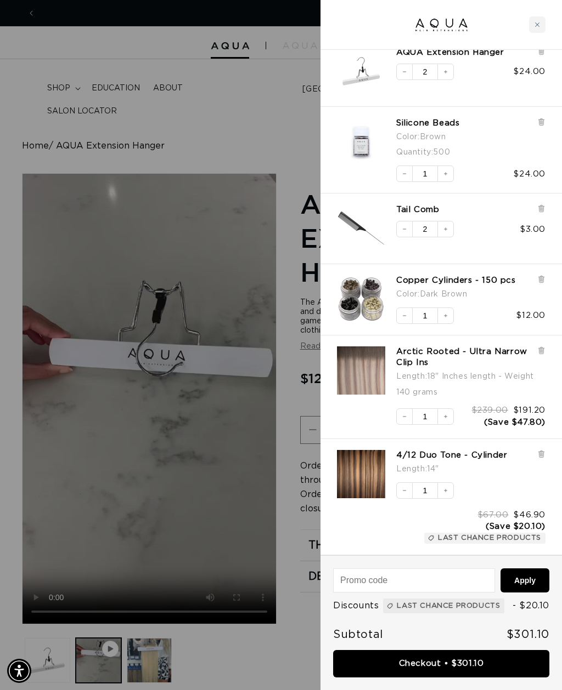
click at [159, 659] on div at bounding box center [281, 345] width 562 height 690
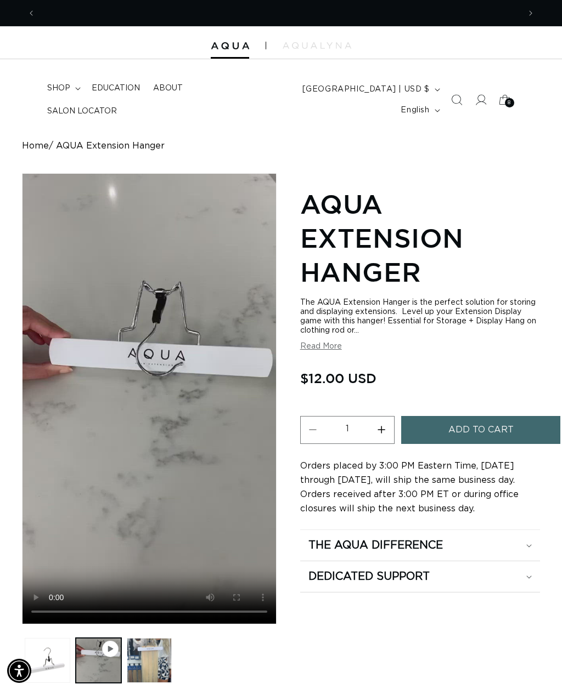
scroll to position [0, 0]
click at [155, 653] on button "Load image 2 in gallery view" at bounding box center [150, 661] width 46 height 46
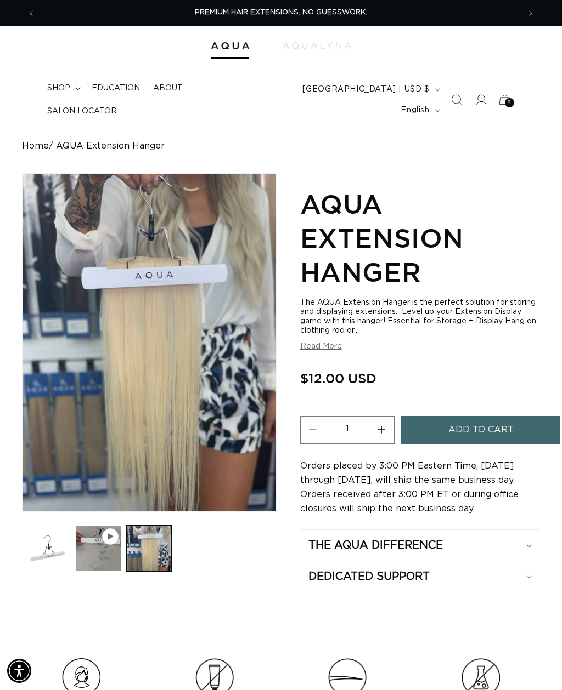
click at [509, 100] on span "8" at bounding box center [508, 102] width 3 height 9
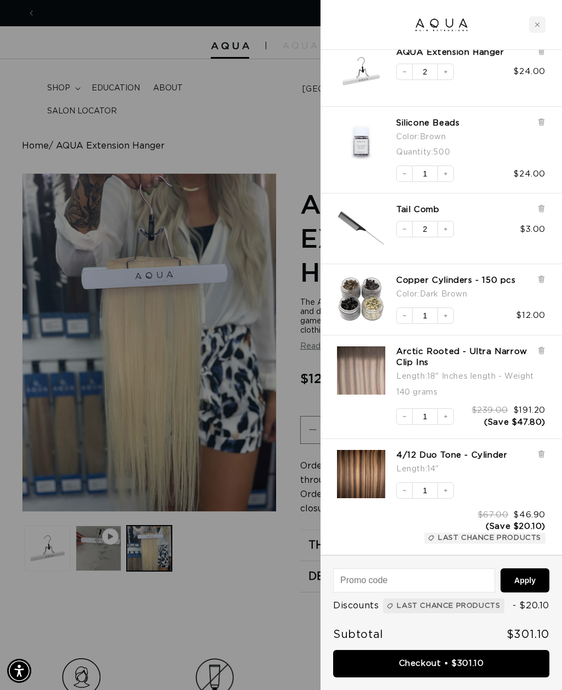
scroll to position [0, 967]
click at [471, 658] on link "Checkout • $301.10" at bounding box center [441, 664] width 216 height 28
